Goal: Information Seeking & Learning: Learn about a topic

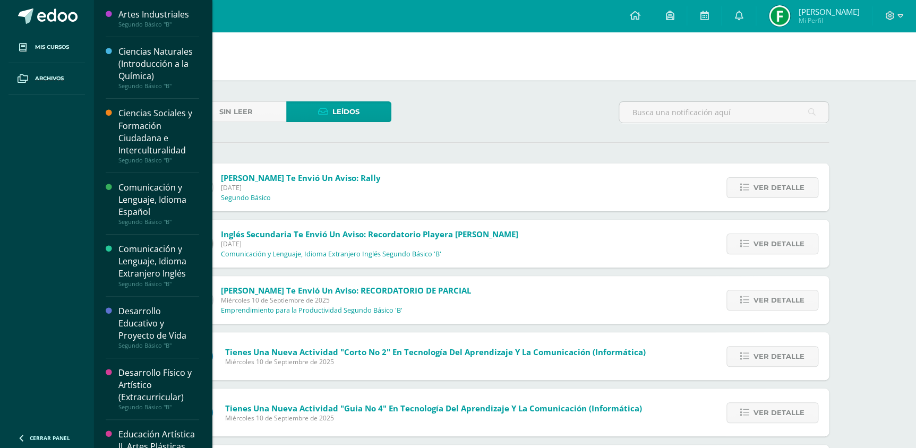
click at [163, 274] on div "Comunicación y Lenguaje, Idioma Extranjero Inglés" at bounding box center [158, 261] width 81 height 37
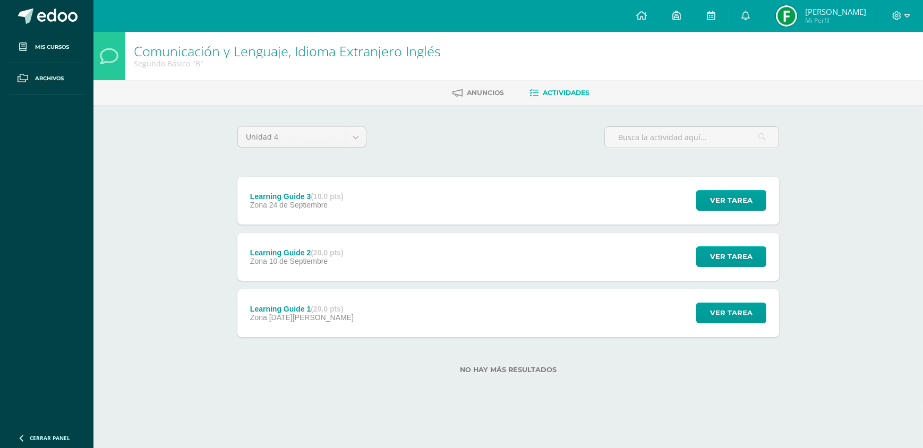
click at [377, 304] on div "Learning Guide 1 (20.0 pts) Zona 21 de Agosto Ver tarea Learning Guide 1 Comuni…" at bounding box center [507, 313] width 541 height 48
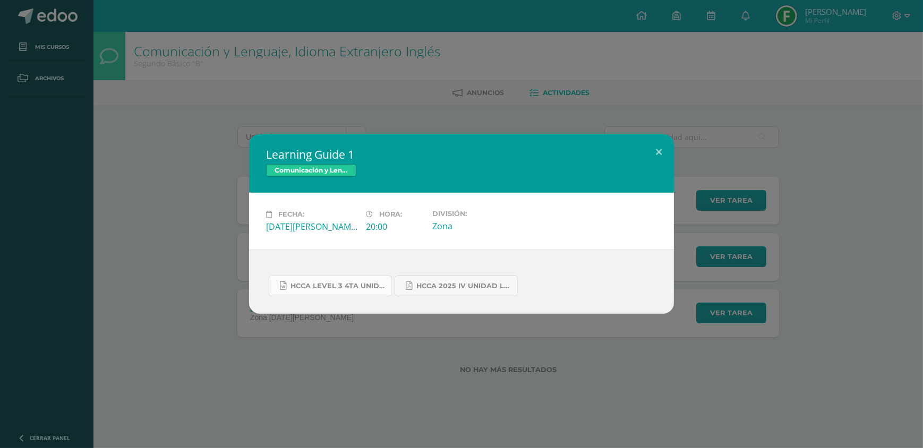
click at [372, 287] on span "HCCA Level 3 4ta Unidad 2025.docx" at bounding box center [338, 286] width 96 height 8
click at [462, 281] on link "HCCA 2025 IV unidad Level 2 KRISSETE RIVAS.pdf" at bounding box center [455, 286] width 123 height 21
click at [36, 4] on div "Learning Guide 1 Comunicación y Lenguaje, Idioma Extranjero Inglés Fecha: Jueve…" at bounding box center [461, 224] width 923 height 448
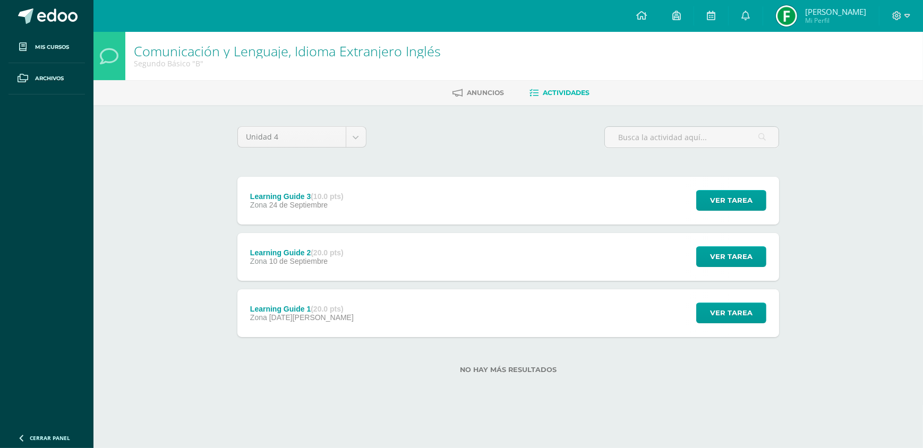
click at [35, 23] on link at bounding box center [46, 16] width 93 height 32
click at [41, 0] on link at bounding box center [46, 16] width 93 height 32
